Goal: Find specific page/section: Find specific page/section

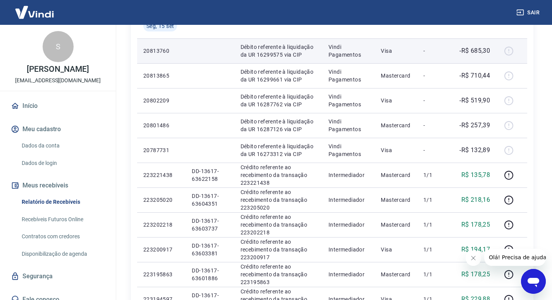
scroll to position [155, 0]
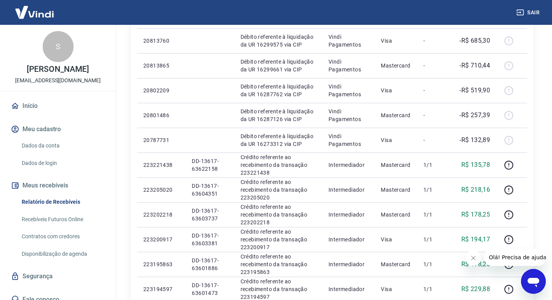
click at [520, 258] on span "Olá! Precisa de ajuda?" at bounding box center [519, 257] width 60 height 6
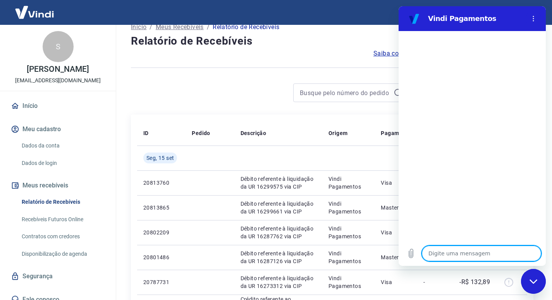
scroll to position [0, 0]
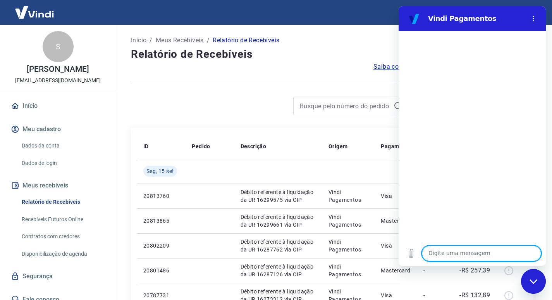
click at [28, 105] on link "Início" at bounding box center [57, 105] width 97 height 17
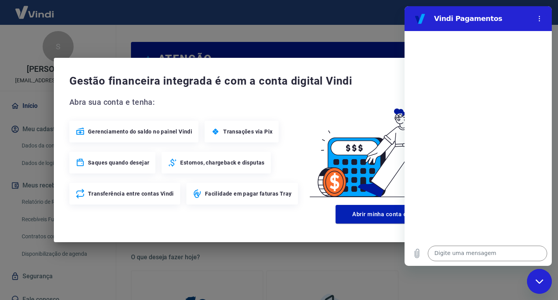
click at [207, 283] on div "Gestão financeira integrada é com a conta digital Vindi Abra sua conta e tenha:…" at bounding box center [279, 150] width 558 height 300
